Goal: Register for event/course

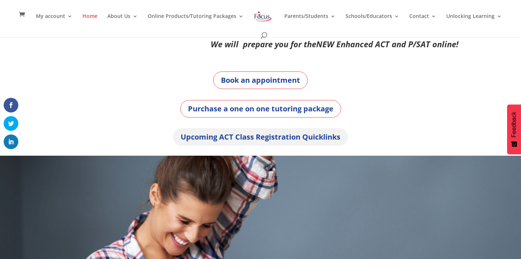
click at [257, 136] on link "Upcoming ACT Class Registration Quicklinks" at bounding box center [260, 137] width 175 height 18
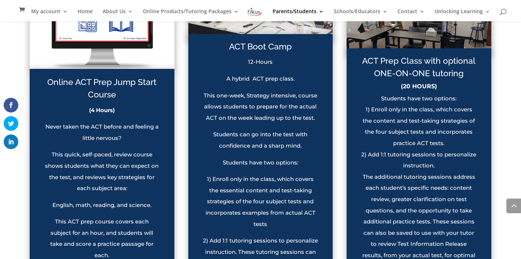
scroll to position [543, 0]
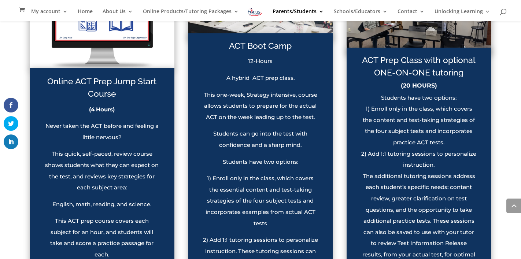
click at [107, 45] on img at bounding box center [102, 21] width 145 height 96
click at [109, 104] on h2 "Online ACT Prep Jump Start Course" at bounding box center [101, 89] width 115 height 29
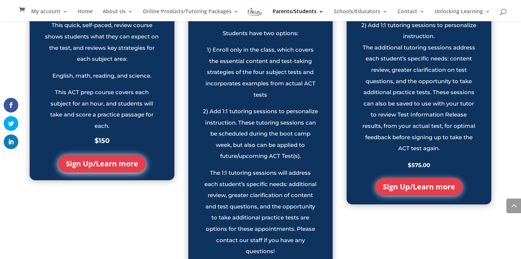
scroll to position [673, 0]
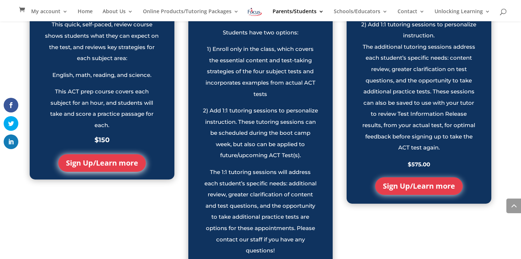
click at [121, 172] on link "Sign Up/Learn more" at bounding box center [102, 163] width 88 height 18
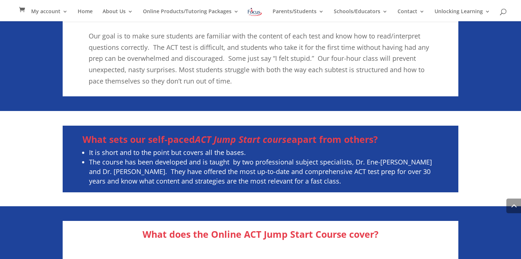
scroll to position [861, 0]
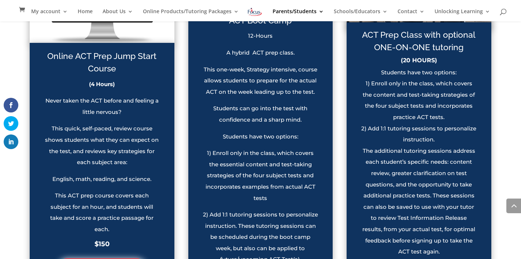
scroll to position [591, 0]
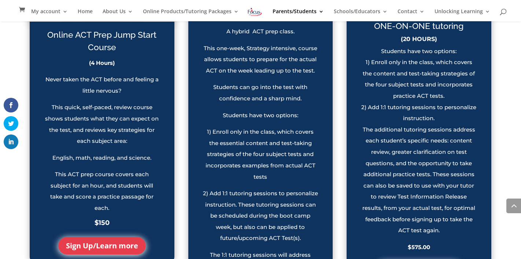
click at [282, 127] on p "Students have two options:" at bounding box center [260, 118] width 115 height 17
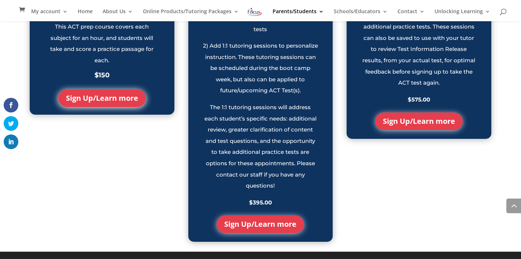
scroll to position [764, 0]
click at [261, 226] on link "Sign Up/Learn more" at bounding box center [261, 225] width 88 height 18
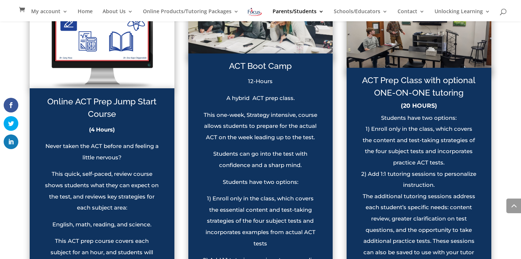
scroll to position [526, 0]
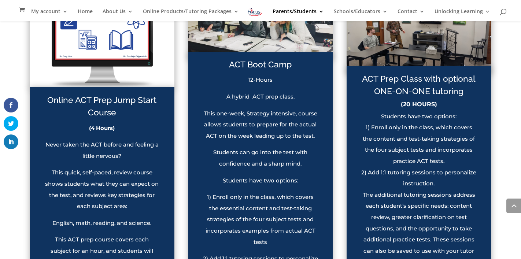
click at [429, 167] on div "1) Enroll only in the class, which covers the content and test-taking strategie…" at bounding box center [418, 144] width 115 height 45
click at [419, 111] on h5 "(20 HOURS)" at bounding box center [418, 107] width 115 height 10
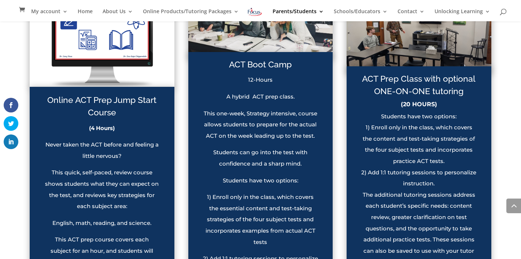
click at [419, 111] on h5 "(20 HOURS)" at bounding box center [418, 107] width 115 height 10
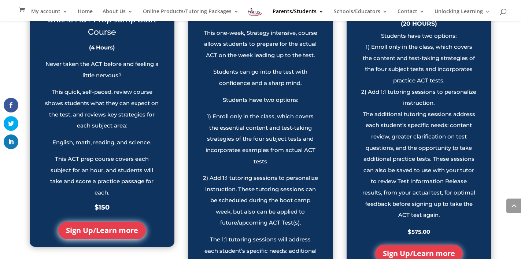
scroll to position [606, 0]
click at [413, 163] on p "The additional tutoring sessions address each student’s specific needs: content…" at bounding box center [418, 168] width 115 height 118
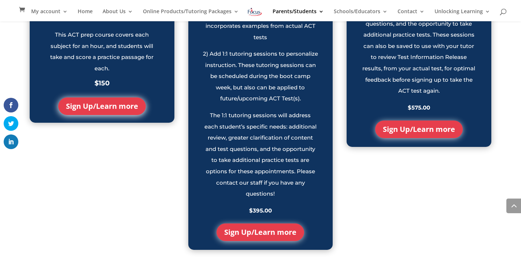
scroll to position [733, 0]
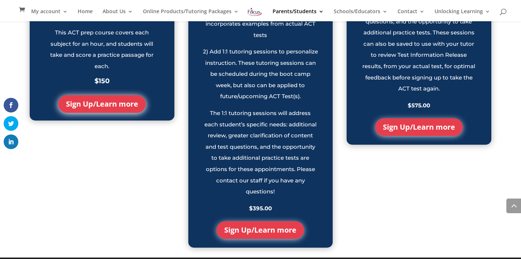
click at [415, 136] on link "Sign Up/Learn more" at bounding box center [419, 127] width 88 height 18
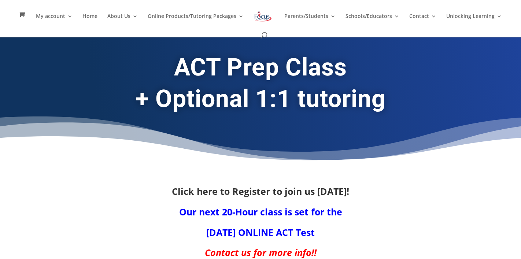
type input "$575.00"
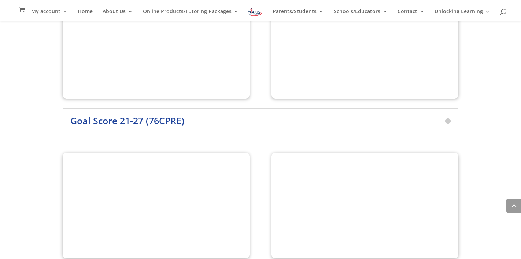
scroll to position [1206, 0]
